Goal: Task Accomplishment & Management: Complete application form

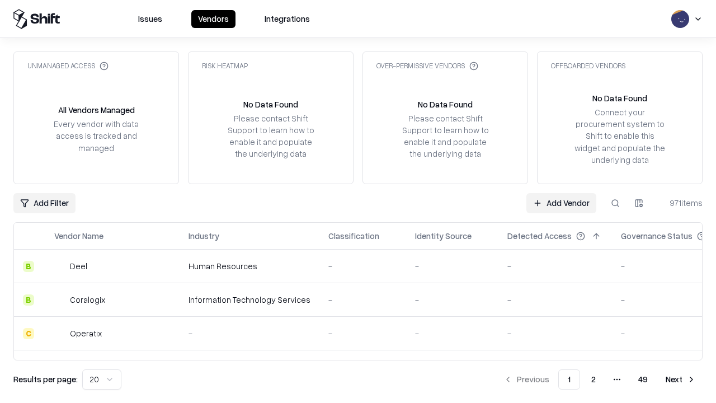
click at [561, 202] on link "Add Vendor" at bounding box center [561, 203] width 70 height 20
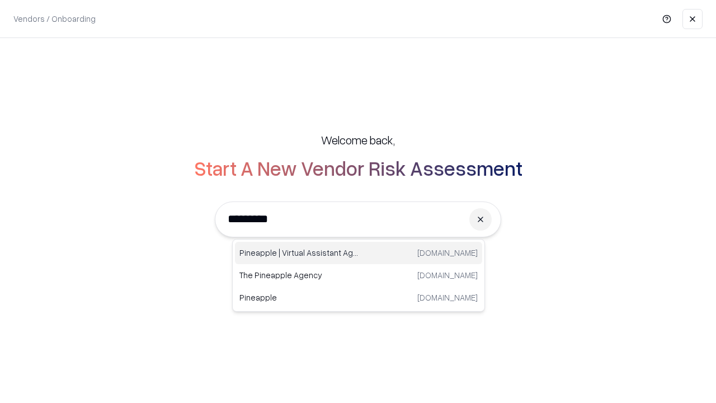
click at [358, 253] on div "Pineapple | Virtual Assistant Agency [DOMAIN_NAME]" at bounding box center [358, 253] width 247 height 22
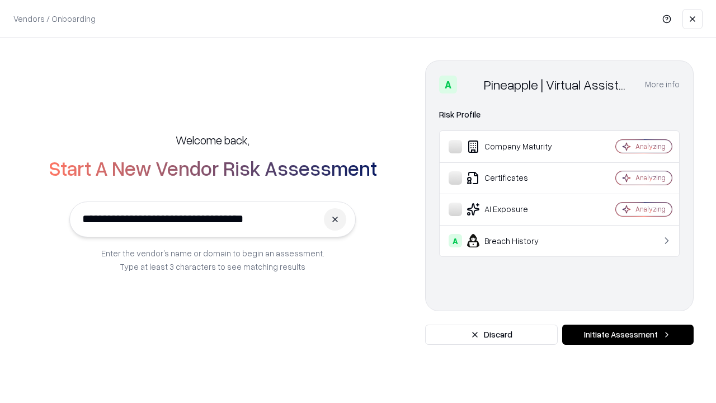
type input "**********"
click at [628, 334] on button "Initiate Assessment" at bounding box center [627, 334] width 131 height 20
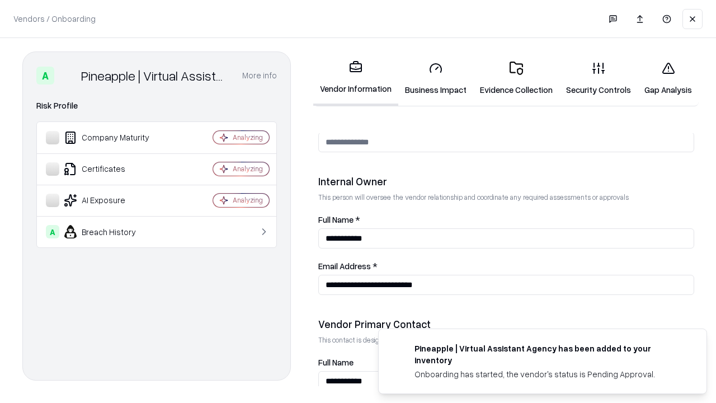
scroll to position [579, 0]
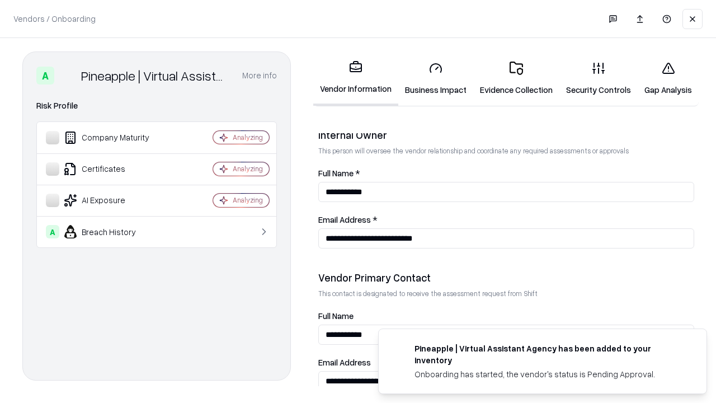
click at [436, 78] on link "Business Impact" at bounding box center [435, 79] width 75 height 52
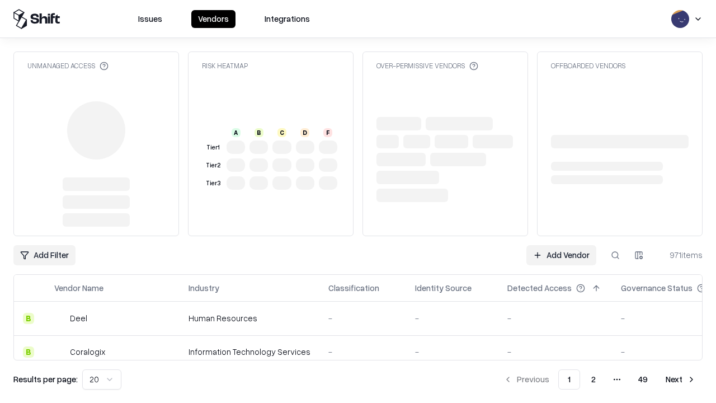
click at [561, 255] on link "Add Vendor" at bounding box center [561, 255] width 70 height 20
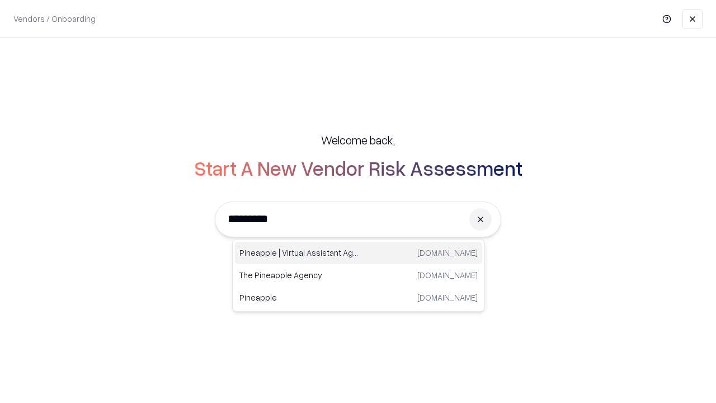
click at [358, 253] on div "Pineapple | Virtual Assistant Agency [DOMAIN_NAME]" at bounding box center [358, 253] width 247 height 22
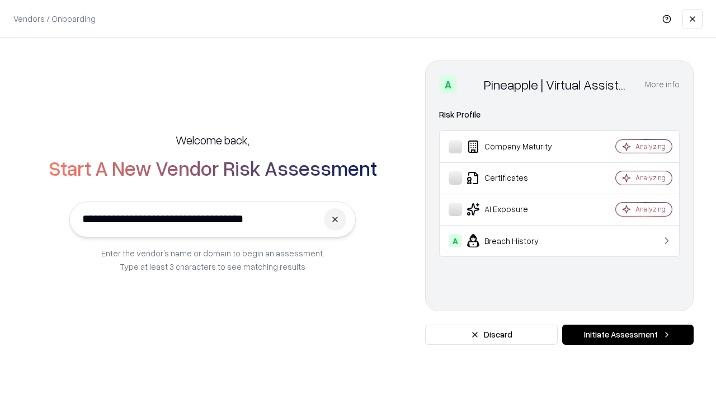
type input "**********"
click at [628, 334] on button "Initiate Assessment" at bounding box center [627, 334] width 131 height 20
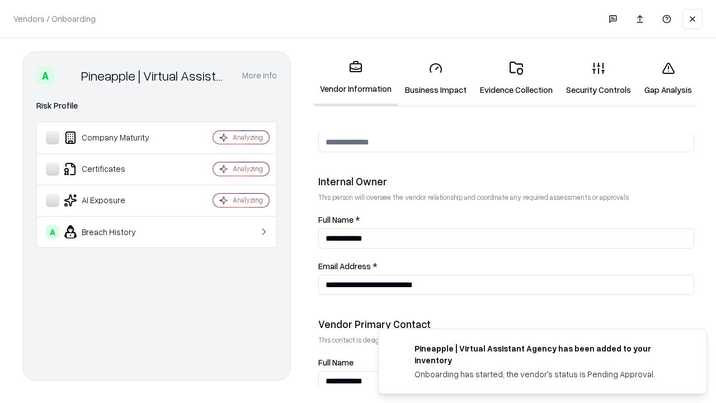
scroll to position [579, 0]
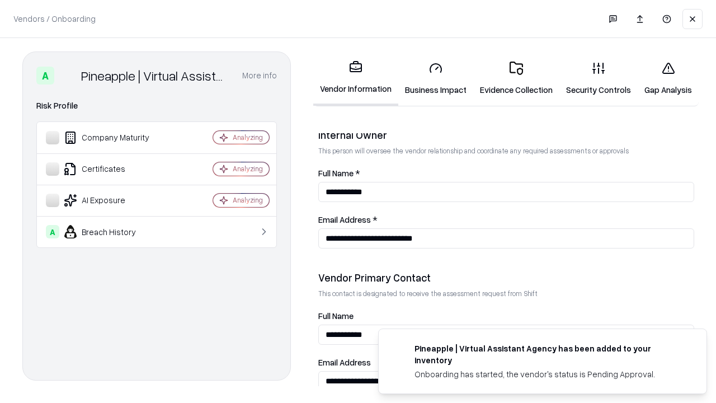
click at [668, 78] on link "Gap Analysis" at bounding box center [668, 79] width 61 height 52
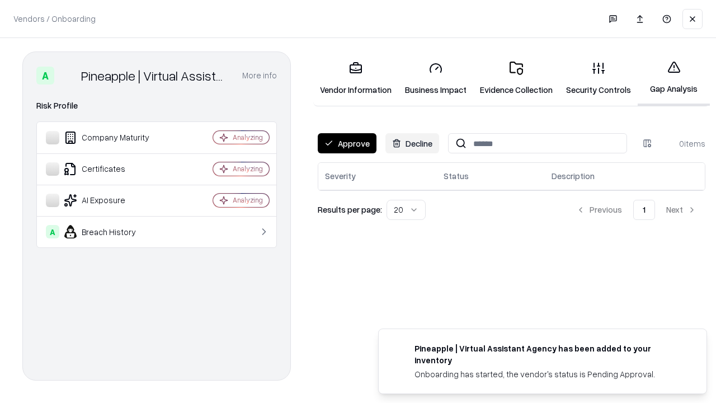
click at [347, 143] on button "Approve" at bounding box center [347, 143] width 59 height 20
